Goal: Navigation & Orientation: Find specific page/section

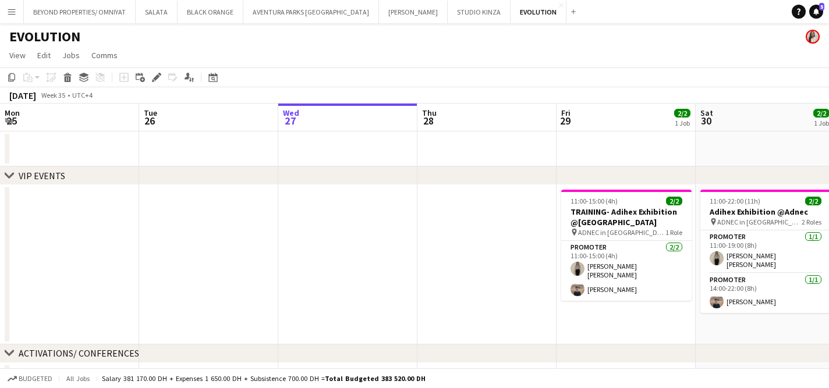
scroll to position [0, 401]
